Goal: Check status: Check status

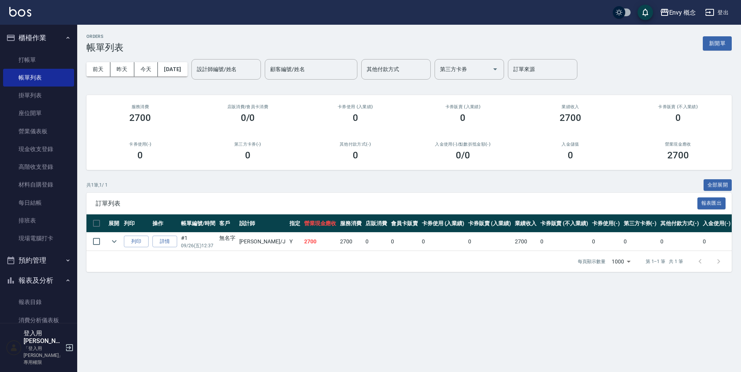
click at [34, 95] on link "掛單列表" at bounding box center [38, 95] width 71 height 18
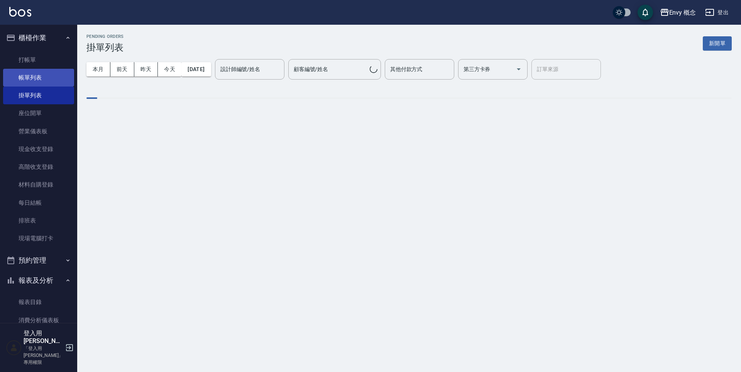
click at [46, 83] on link "帳單列表" at bounding box center [38, 78] width 71 height 18
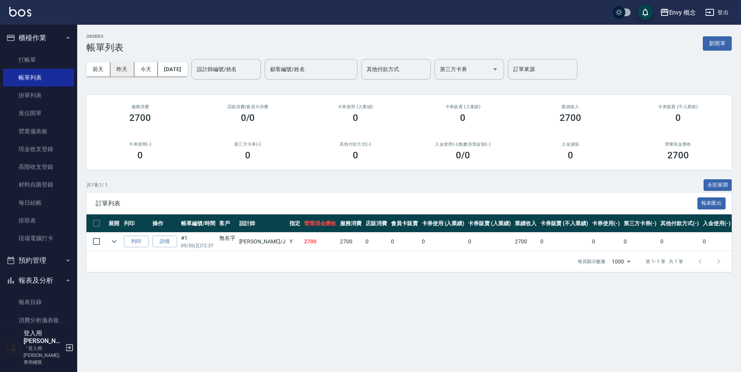
click at [125, 68] on button "昨天" at bounding box center [122, 69] width 24 height 14
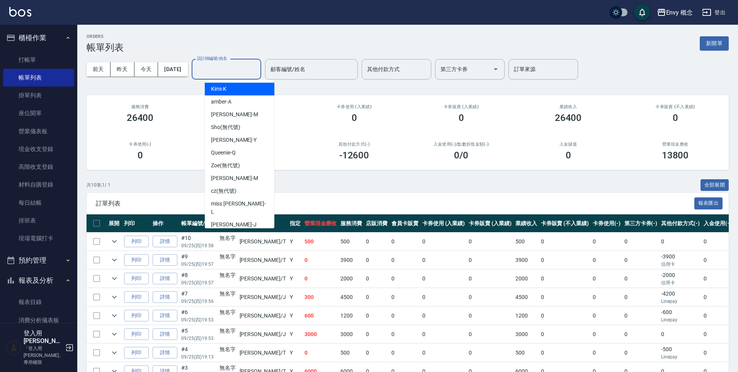
click at [250, 68] on input "設計師編號/姓名" at bounding box center [226, 70] width 63 height 14
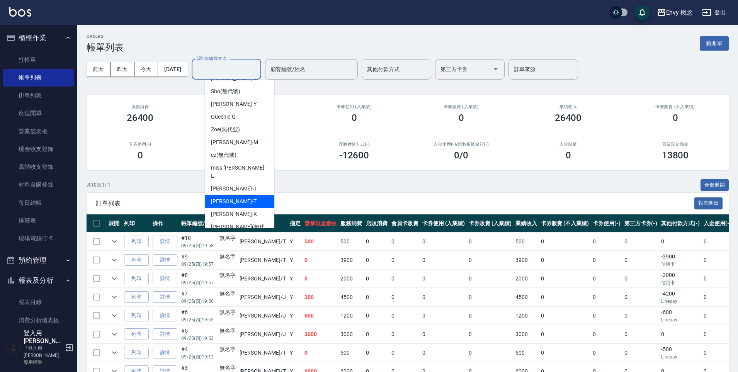
click at [240, 195] on div "[PERSON_NAME]" at bounding box center [240, 201] width 70 height 13
type input "[PERSON_NAME]"
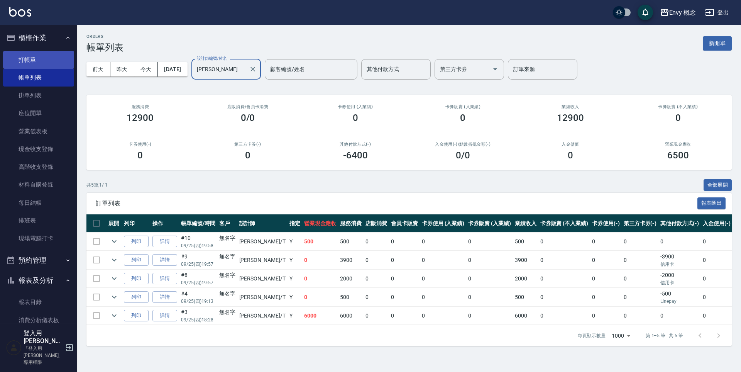
click at [42, 53] on link "打帳單" at bounding box center [38, 60] width 71 height 18
